Goal: Download file/media

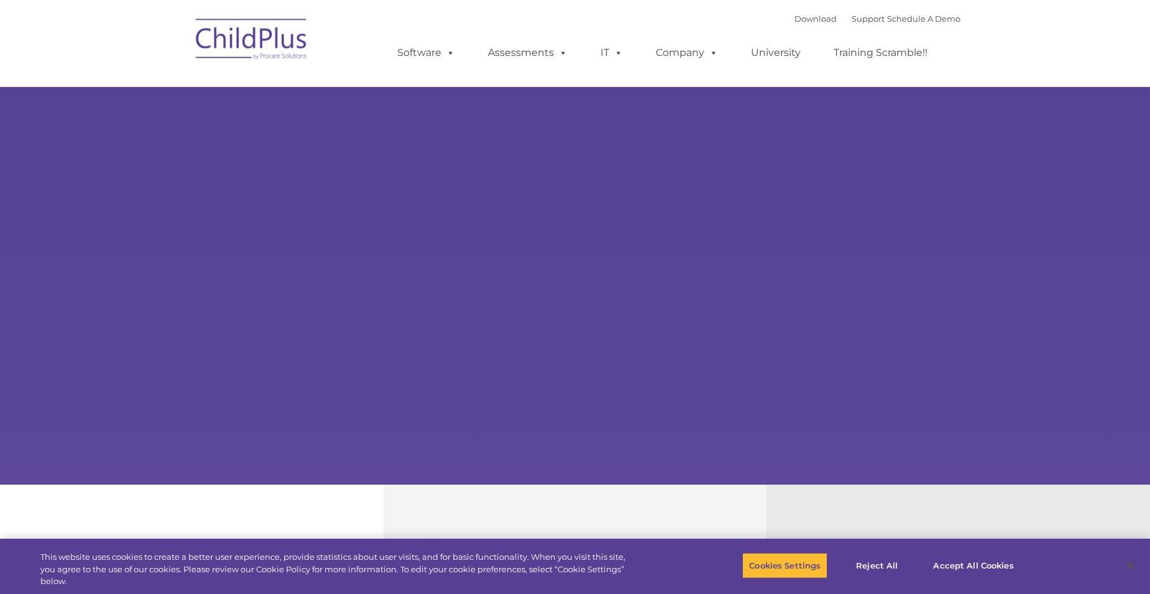
select select "MEDIUM"
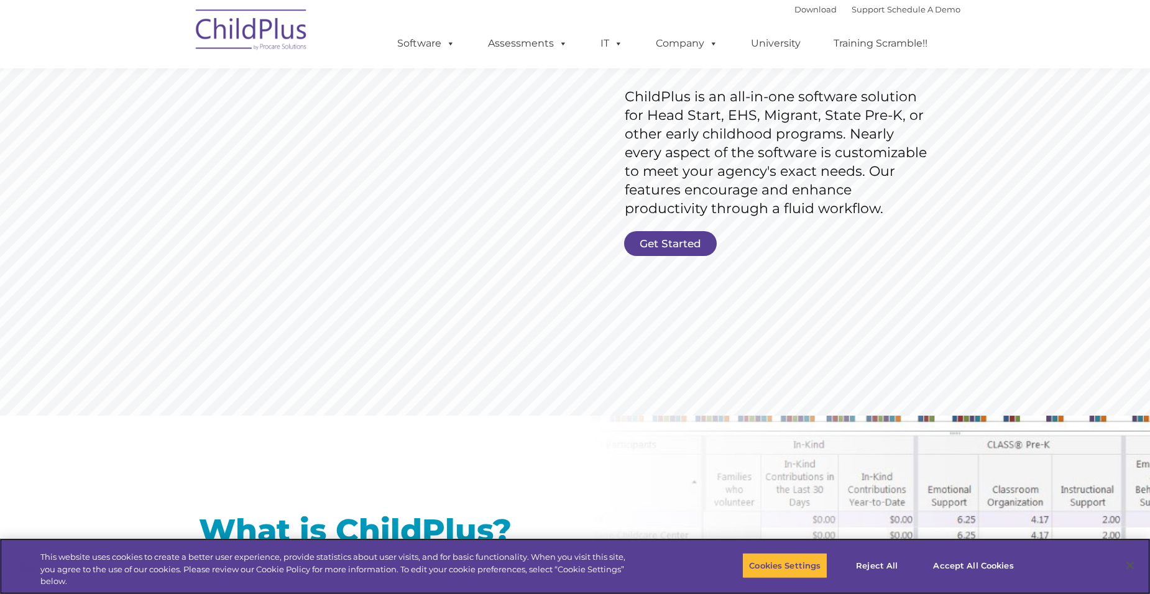
scroll to position [188, 0]
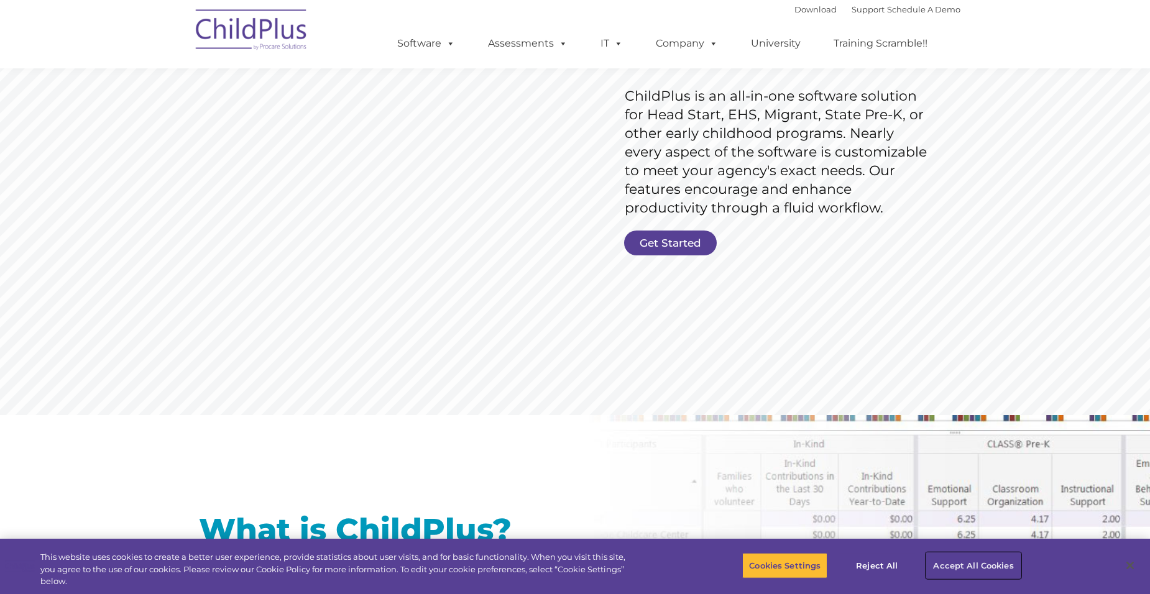
click at [949, 564] on button "Accept All Cookies" at bounding box center [973, 565] width 94 height 26
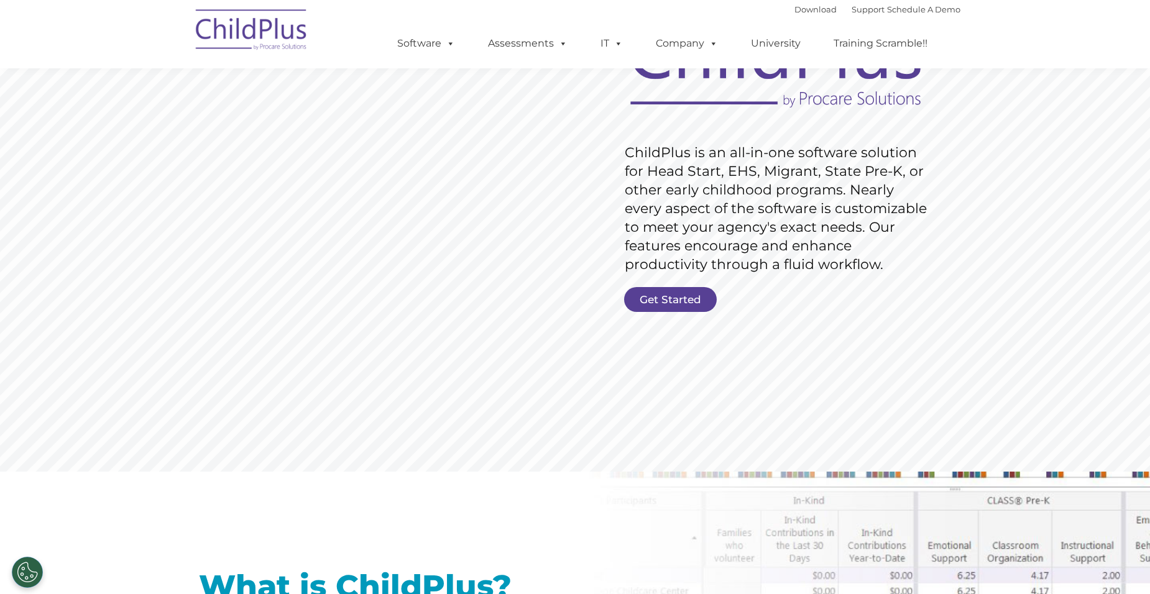
scroll to position [0, 0]
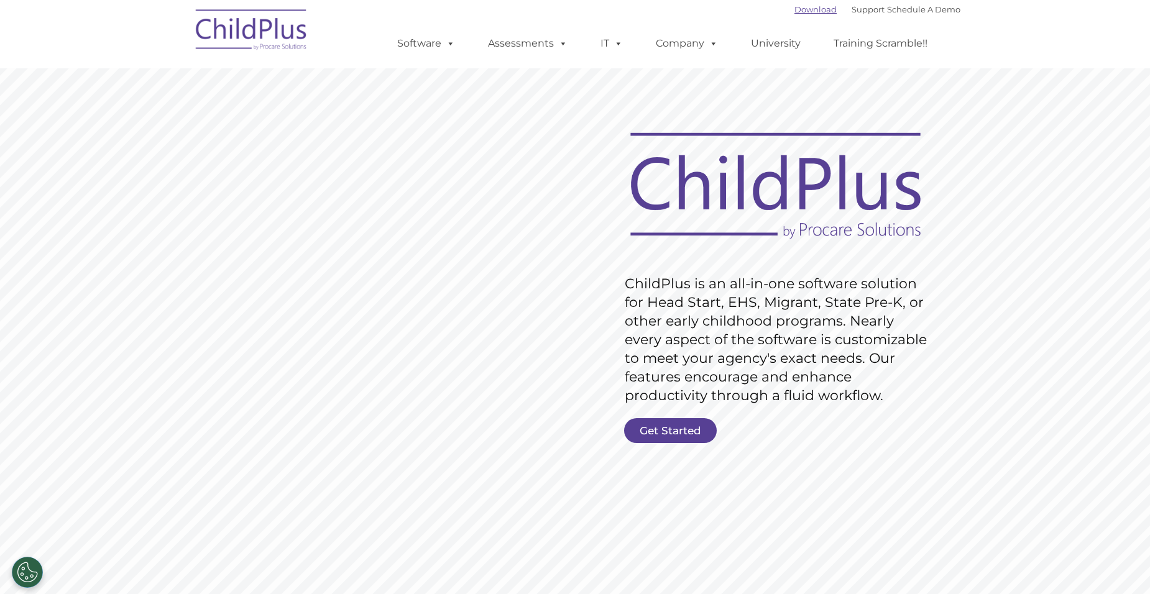
click at [794, 7] on link "Download" at bounding box center [815, 9] width 42 height 10
